Goal: Information Seeking & Learning: Learn about a topic

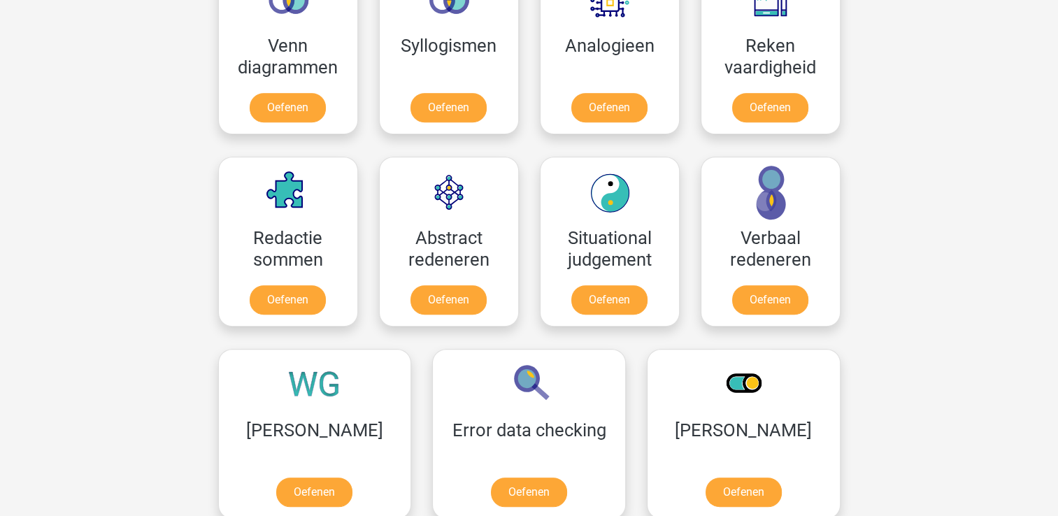
scroll to position [909, 0]
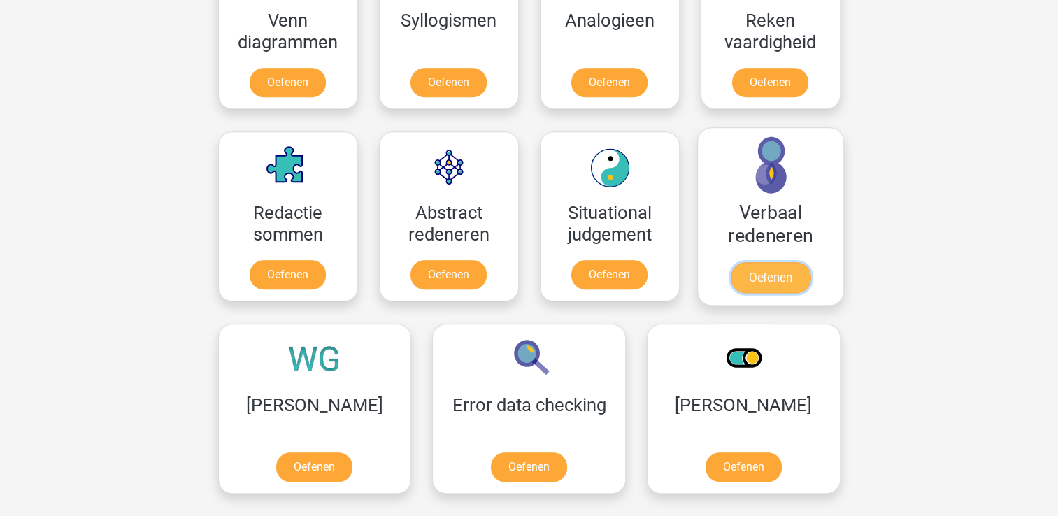
click at [780, 275] on link "Oefenen" at bounding box center [770, 277] width 80 height 31
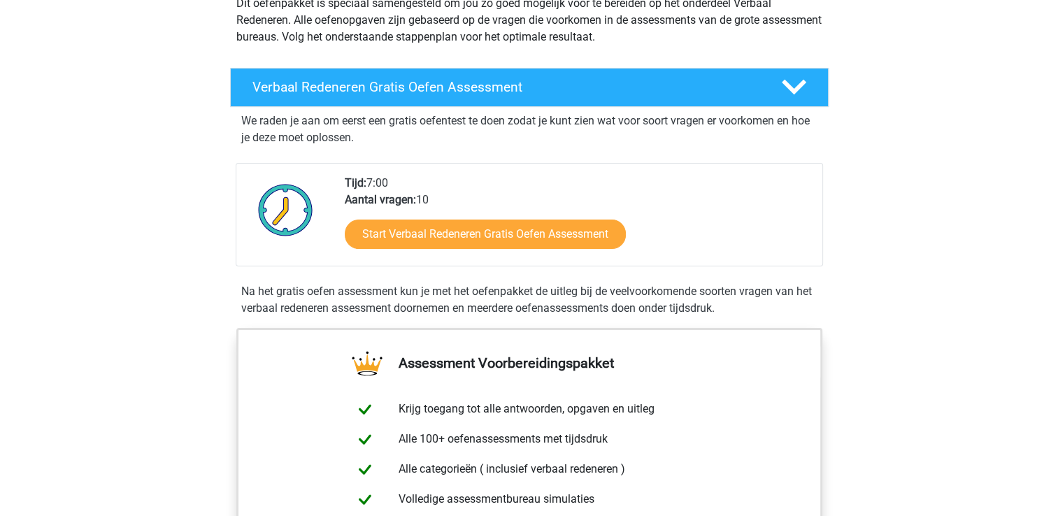
scroll to position [210, 0]
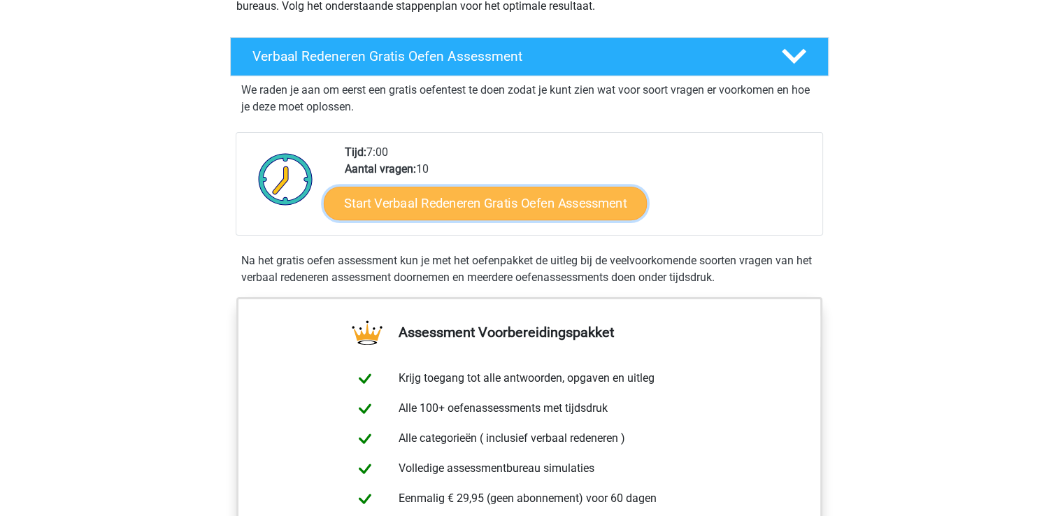
click at [461, 212] on link "Start Verbaal Redeneren Gratis Oefen Assessment" at bounding box center [485, 204] width 323 height 34
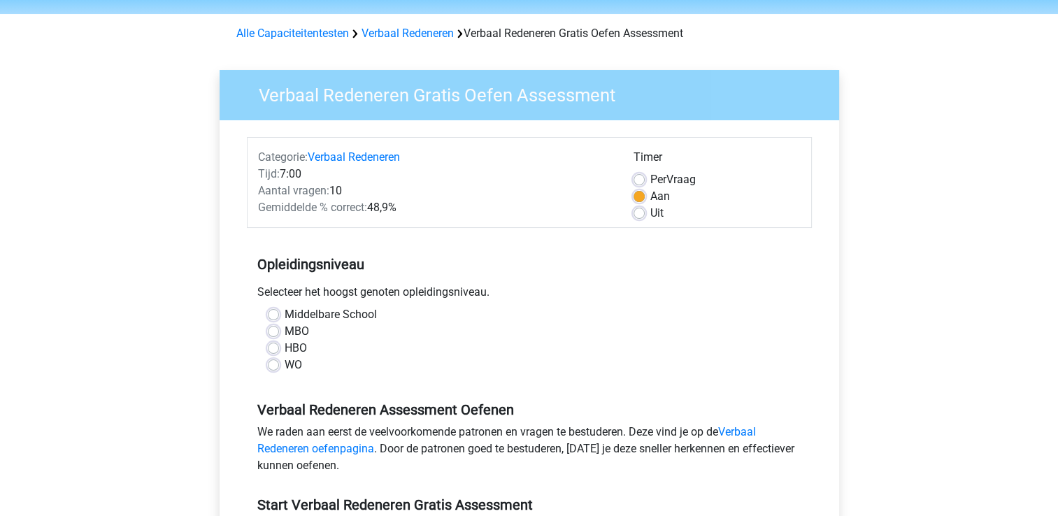
scroll to position [70, 0]
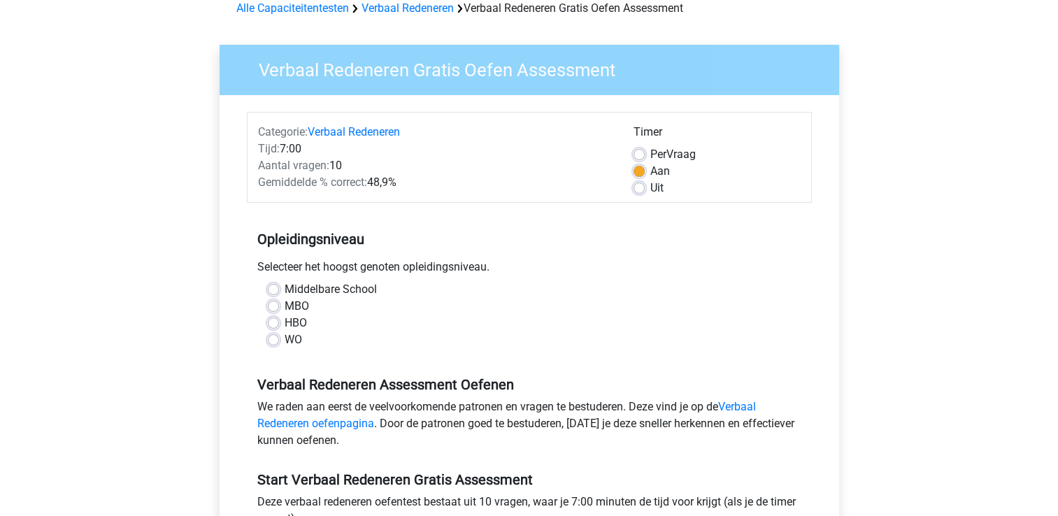
click at [293, 306] on label "MBO" at bounding box center [297, 306] width 24 height 17
click at [279, 306] on input "MBO" at bounding box center [273, 305] width 11 height 14
radio input "true"
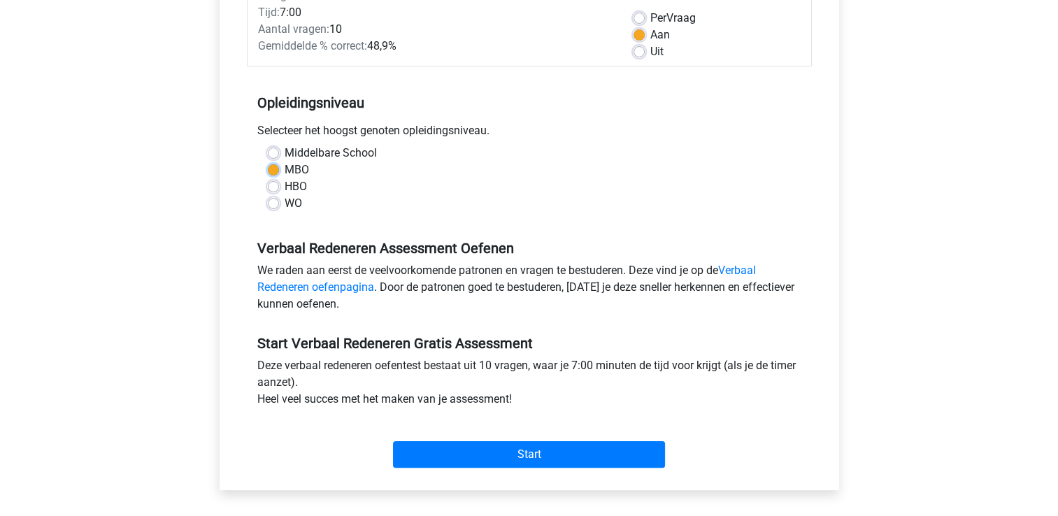
scroll to position [280, 0]
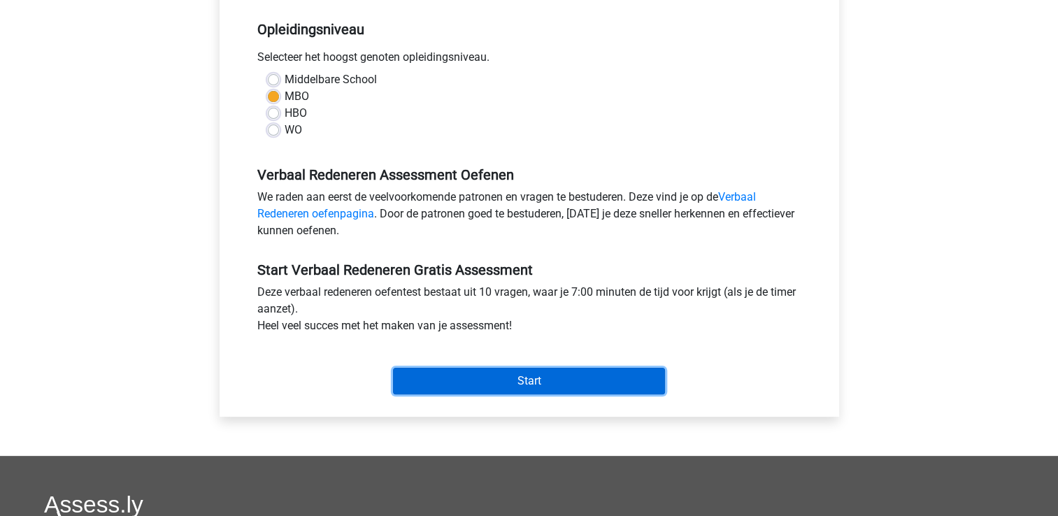
click at [473, 382] on input "Start" at bounding box center [529, 381] width 272 height 27
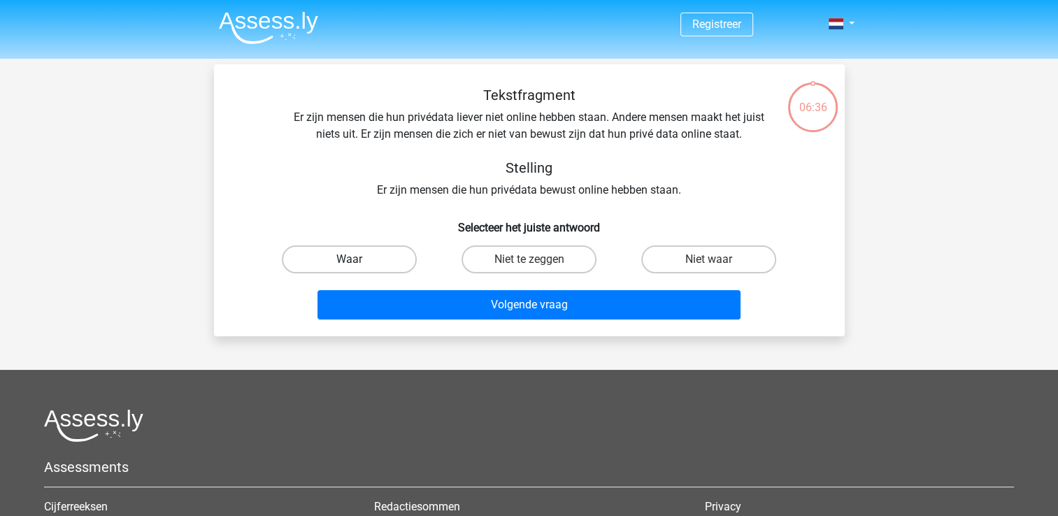
click at [394, 264] on label "Waar" at bounding box center [349, 259] width 135 height 28
click at [358, 264] on input "Waar" at bounding box center [353, 263] width 9 height 9
radio input "true"
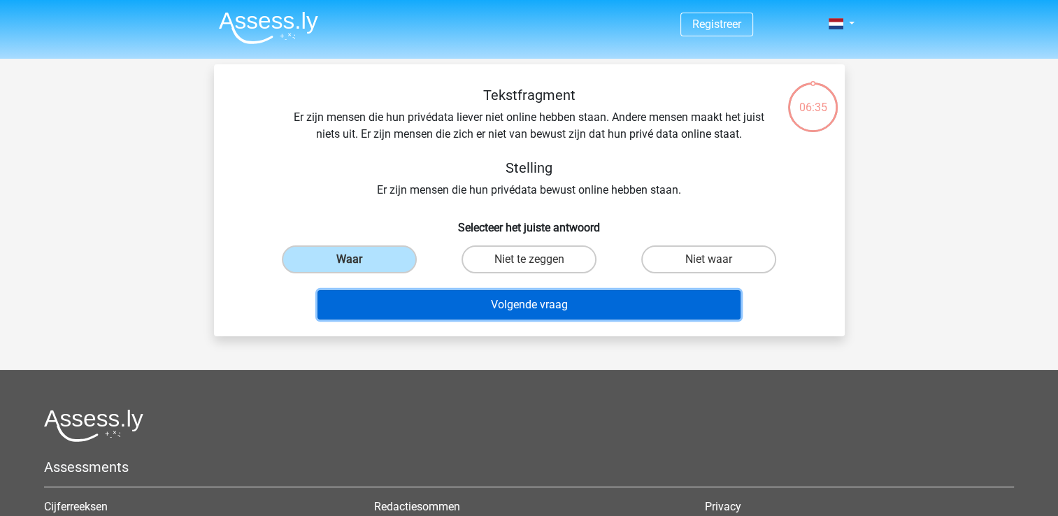
click at [496, 308] on button "Volgende vraag" at bounding box center [528, 304] width 423 height 29
